Goal: Information Seeking & Learning: Learn about a topic

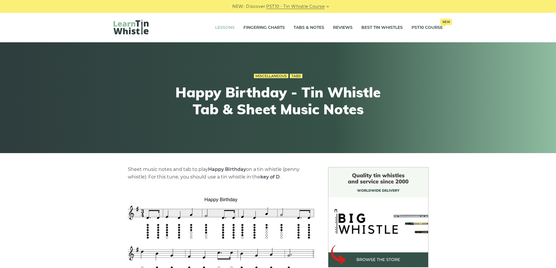
click at [222, 28] on link "Lessons" at bounding box center [225, 27] width 20 height 15
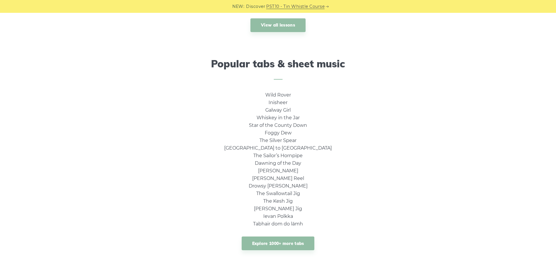
scroll to position [321, 0]
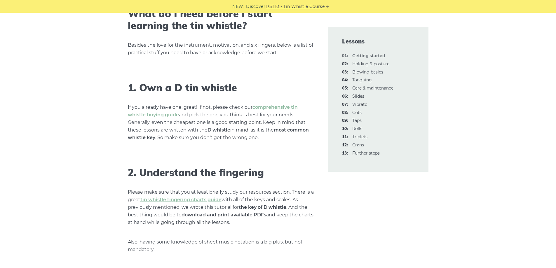
scroll to position [437, 0]
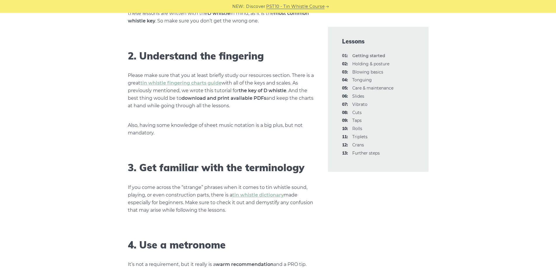
click at [163, 207] on p "If you come across the “strange” phrases when it comes to tin whistle sound, pl…" at bounding box center [221, 199] width 186 height 30
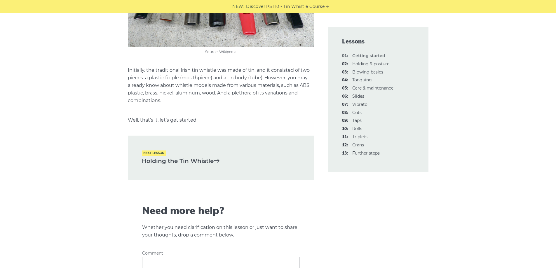
scroll to position [1196, 0]
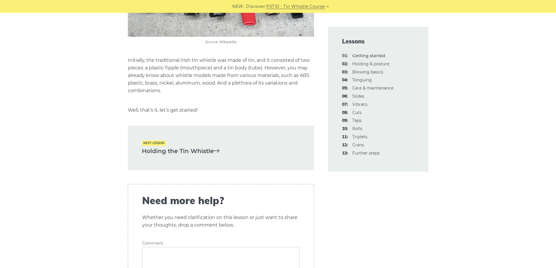
click at [212, 150] on link "Holding the Tin Whistle" at bounding box center [221, 151] width 158 height 10
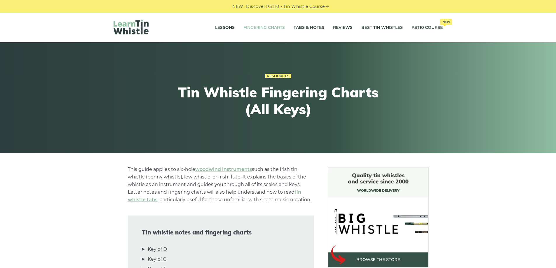
scroll to position [117, 0]
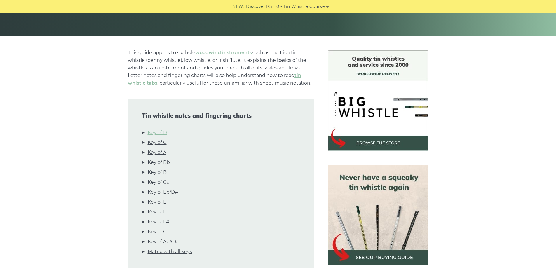
click at [165, 132] on link "Key of D" at bounding box center [157, 133] width 19 height 8
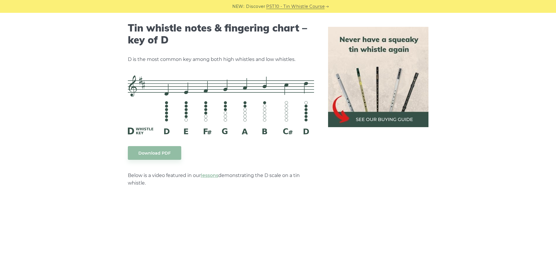
scroll to position [909, 0]
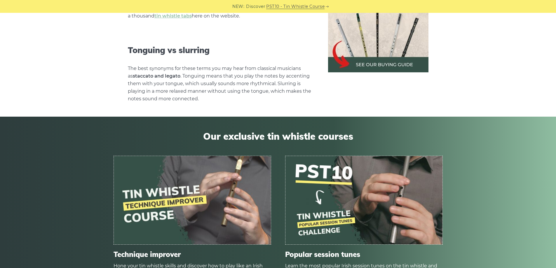
scroll to position [2685, 0]
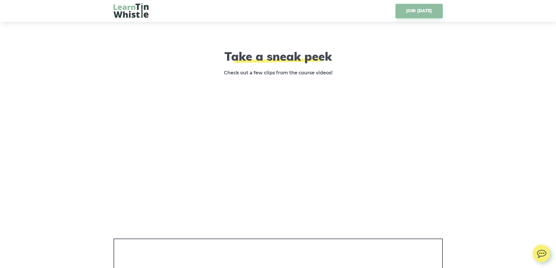
scroll to position [904, 0]
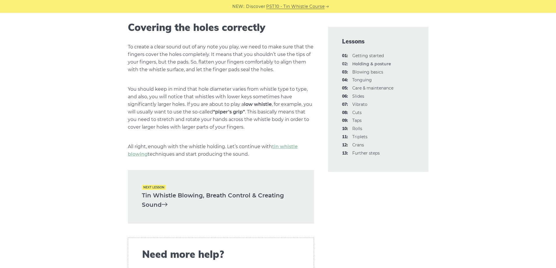
scroll to position [875, 0]
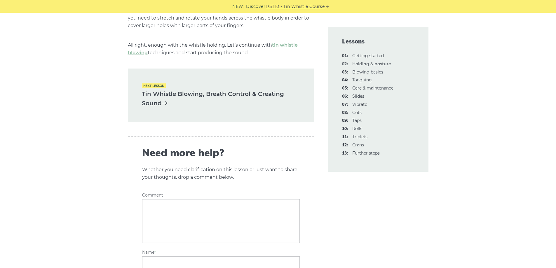
click at [159, 101] on link "Tin Whistle Blowing, Breath Control & Creating Sound" at bounding box center [221, 98] width 158 height 19
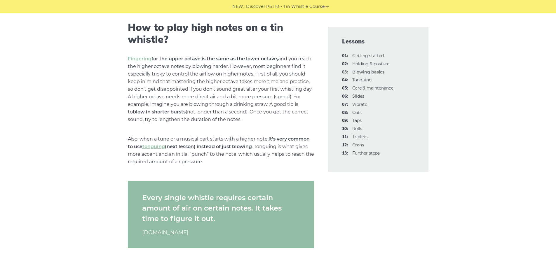
scroll to position [846, 0]
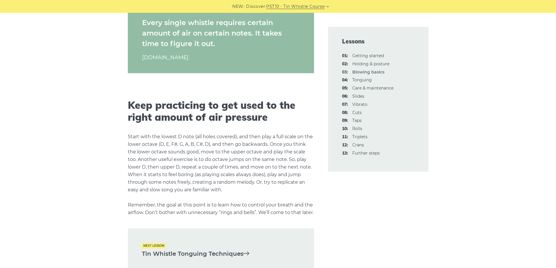
scroll to position [1079, 0]
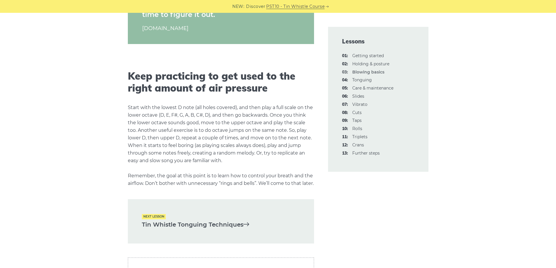
click at [214, 237] on div "Next lesson Tin Whistle Tonguing Techniques" at bounding box center [221, 221] width 186 height 44
click at [215, 230] on link "Tin Whistle Tonguing Techniques" at bounding box center [221, 225] width 158 height 10
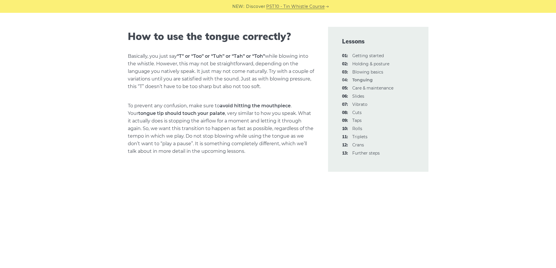
scroll to position [350, 0]
